Goal: Information Seeking & Learning: Check status

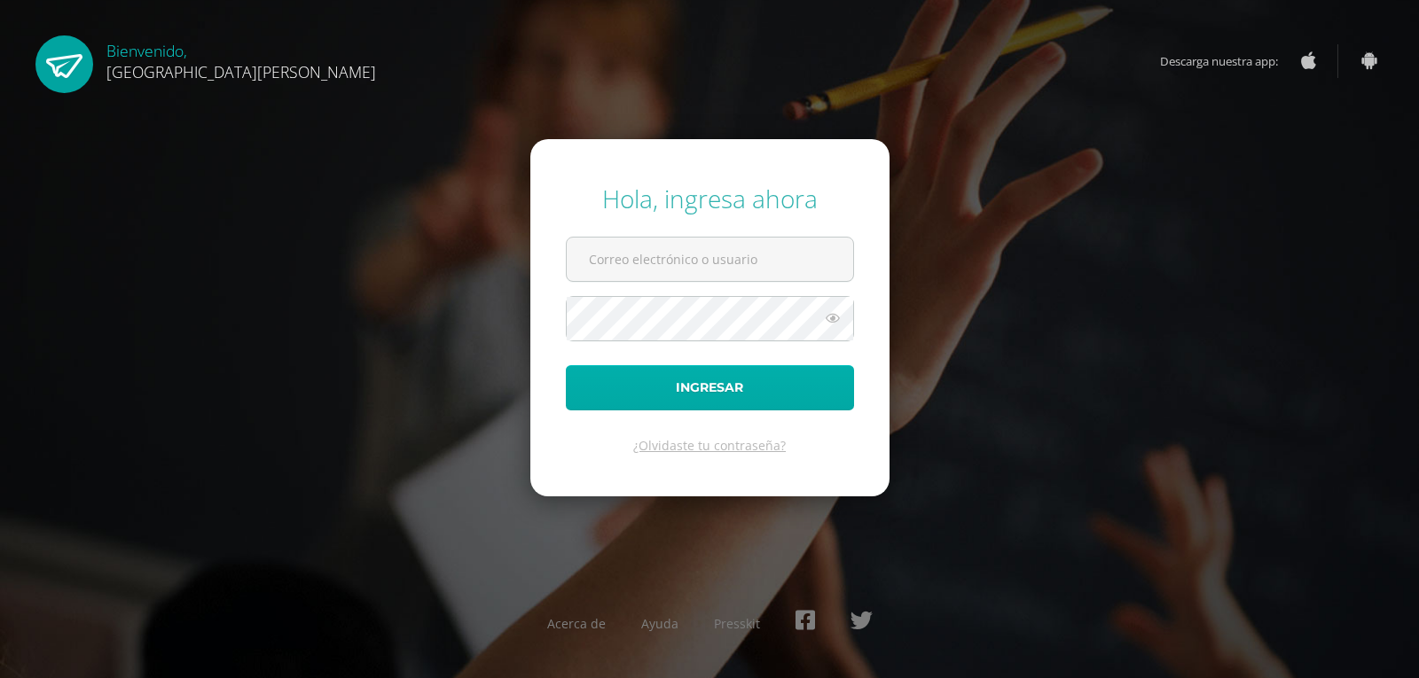
type input "20180066@fatima.edu.gt"
click at [721, 379] on button "Ingresar" at bounding box center [710, 387] width 288 height 45
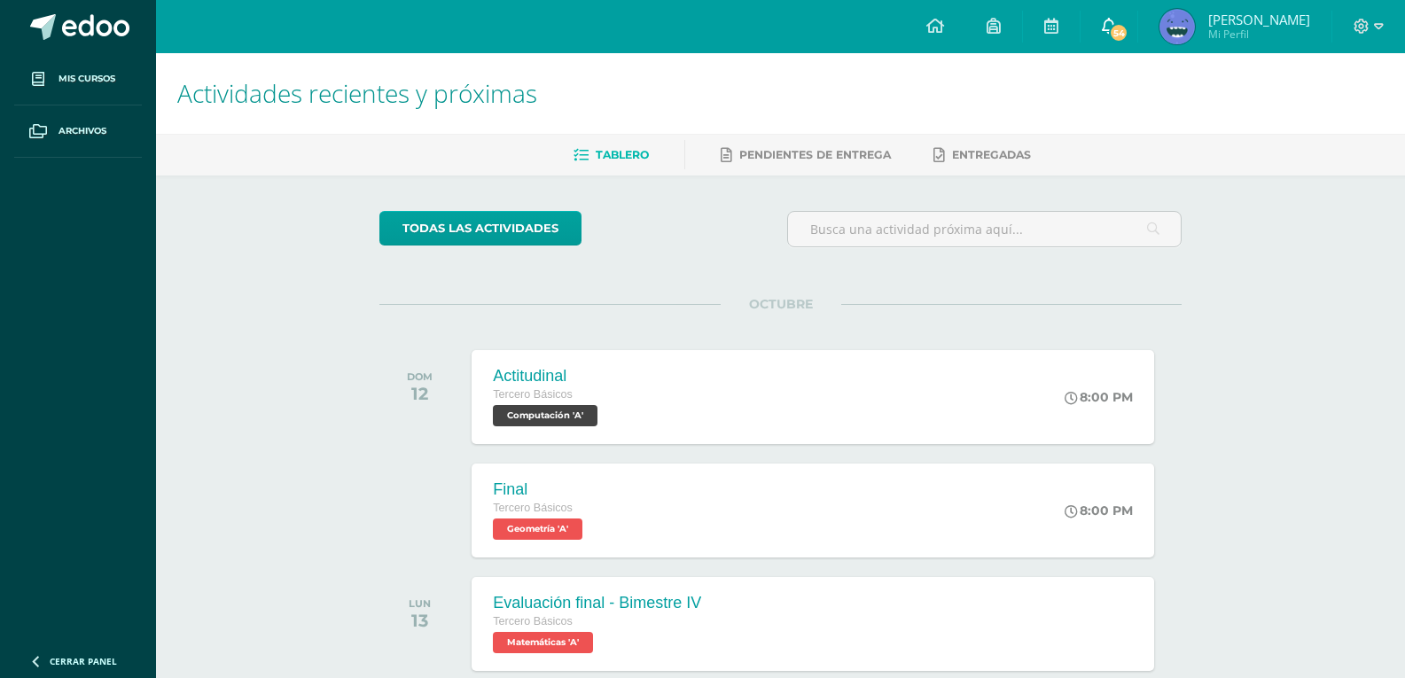
click at [1122, 20] on link "54" at bounding box center [1109, 26] width 57 height 53
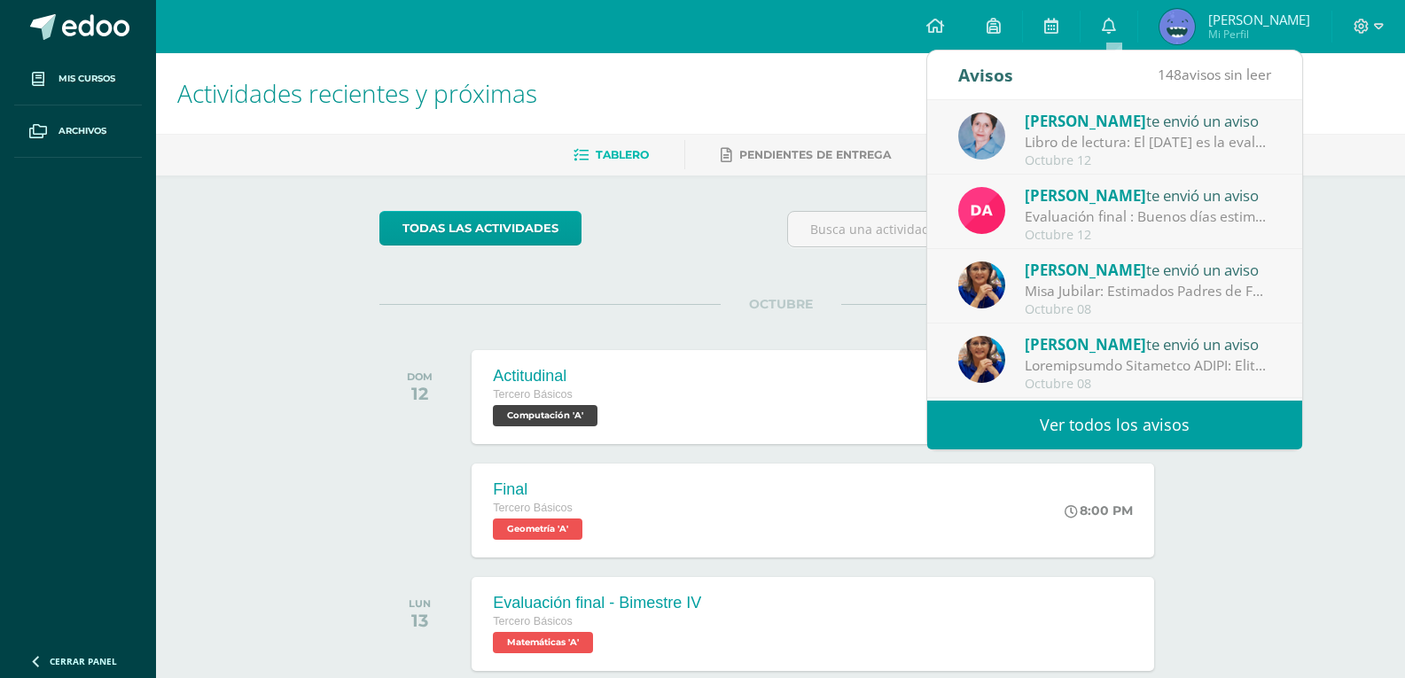
click at [1047, 144] on div "Libro de lectura: El [DATE] es la evaluación final de lectura, no se les olvide…" at bounding box center [1148, 142] width 246 height 20
